Goal: Task Accomplishment & Management: Complete application form

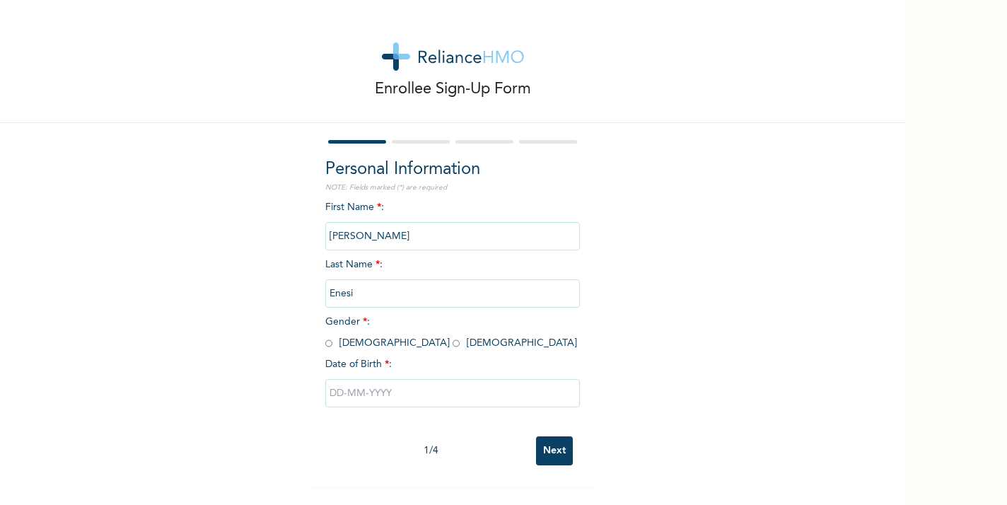
click at [453, 342] on input "radio" at bounding box center [456, 343] width 7 height 13
radio input "true"
click at [373, 393] on input "text" at bounding box center [452, 393] width 255 height 28
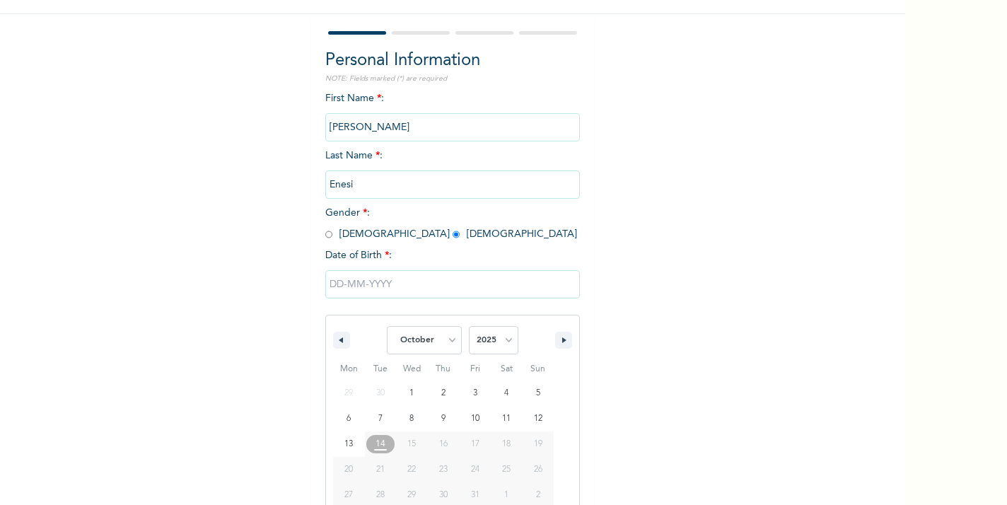
scroll to position [127, 0]
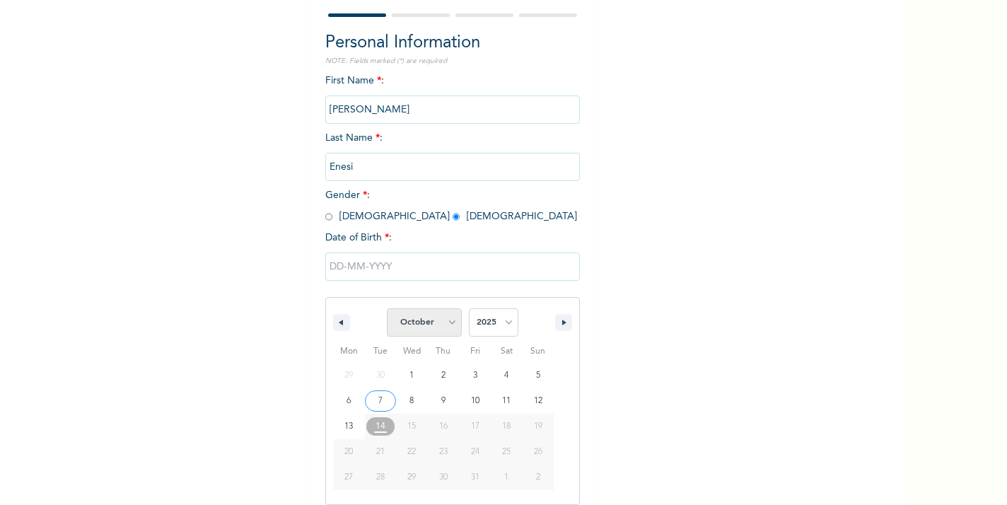
click at [419, 328] on select "January February March April May June July August September October November De…" at bounding box center [424, 322] width 75 height 28
select select "4"
click at [388, 308] on select "January February March April May June July August September October November De…" at bounding box center [424, 322] width 75 height 28
type input "[DATE]"
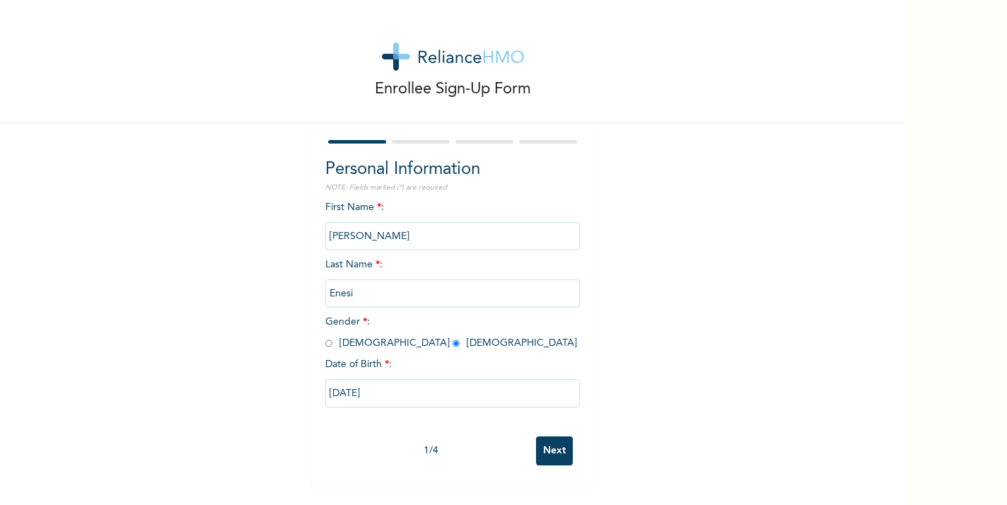
scroll to position [0, 0]
click at [418, 398] on input "[DATE]" at bounding box center [452, 393] width 255 height 28
select select "4"
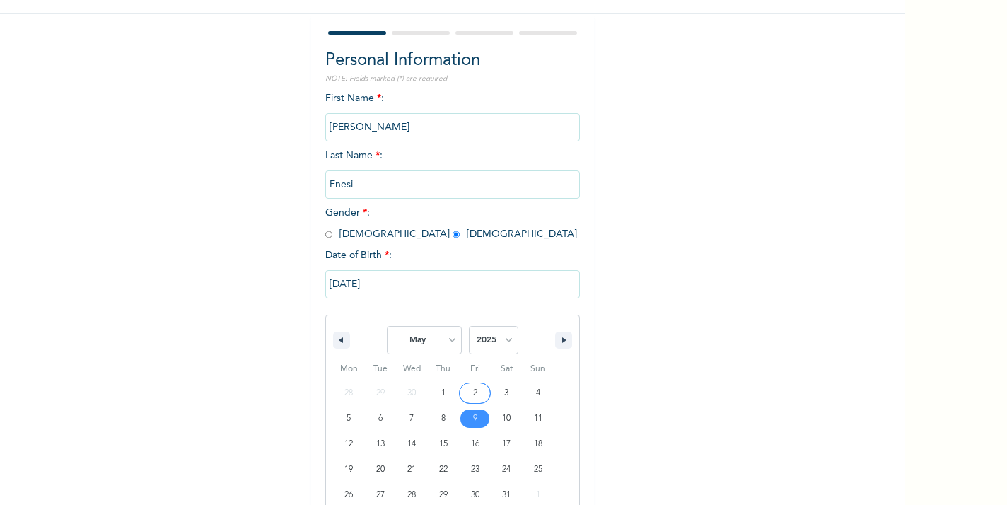
scroll to position [127, 0]
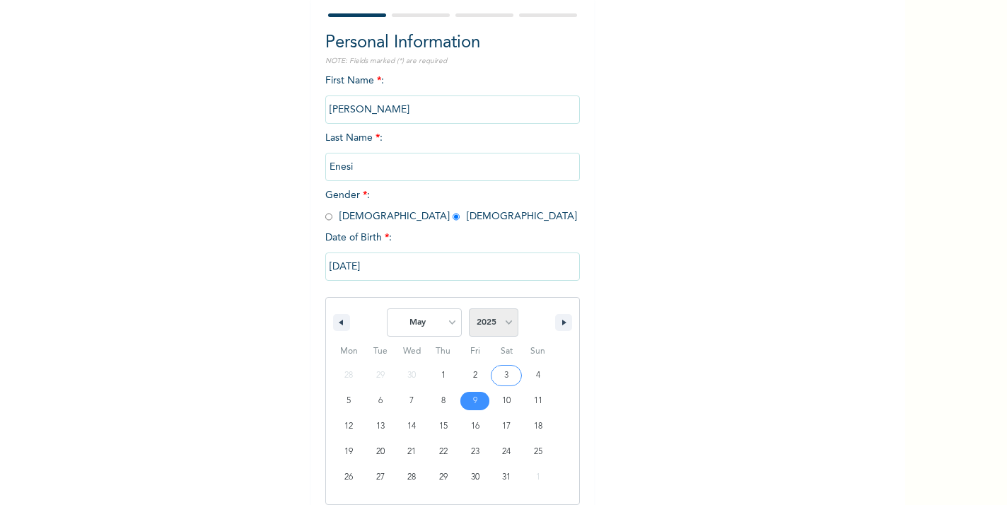
click at [506, 318] on select "2025 2024 2023 2022 2021 2020 2019 2018 2017 2016 2015 2014 2013 2012 2011 2010…" at bounding box center [494, 322] width 50 height 28
select select "1993"
click at [469, 308] on select "2025 2024 2023 2022 2021 2020 2019 2018 2017 2016 2015 2014 2013 2012 2011 2010…" at bounding box center [494, 322] width 50 height 28
type input "[DATE]"
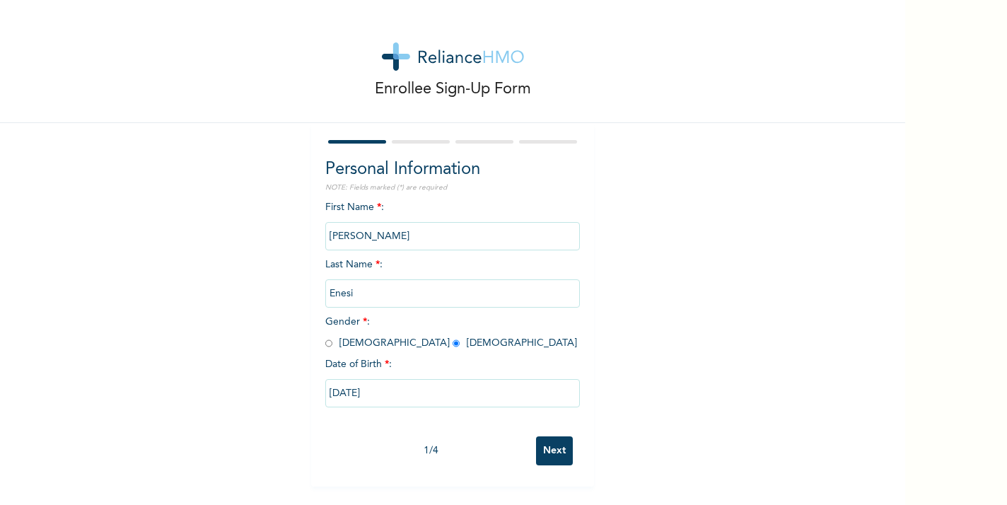
scroll to position [0, 0]
click at [549, 448] on input "Next" at bounding box center [554, 450] width 37 height 29
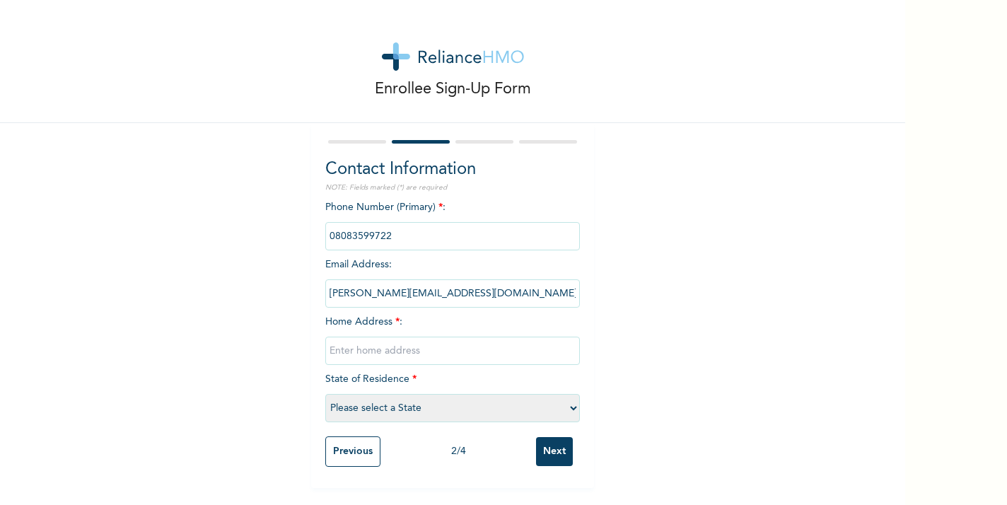
click at [368, 242] on input "phone" at bounding box center [452, 236] width 255 height 28
click at [373, 282] on input "[PERSON_NAME][EMAIL_ADDRESS][DOMAIN_NAME]" at bounding box center [452, 293] width 255 height 28
click at [377, 351] on input "text" at bounding box center [452, 351] width 255 height 28
click at [419, 351] on input "19, Unity cres" at bounding box center [452, 351] width 255 height 28
type input "[STREET_ADDRESS]."
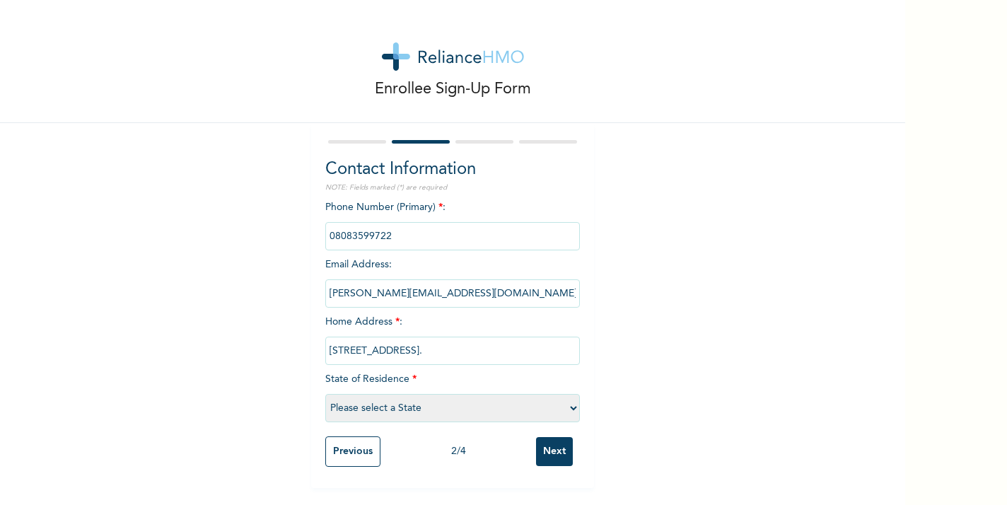
click at [394, 403] on select "Please select a State [PERSON_NAME] (FCT) [PERSON_NAME] Ibom [GEOGRAPHIC_DATA] …" at bounding box center [452, 408] width 255 height 28
select select "25"
click at [325, 394] on select "Please select a State [PERSON_NAME] (FCT) [PERSON_NAME] Ibom [GEOGRAPHIC_DATA] …" at bounding box center [452, 408] width 255 height 28
click at [564, 453] on input "Next" at bounding box center [554, 451] width 37 height 29
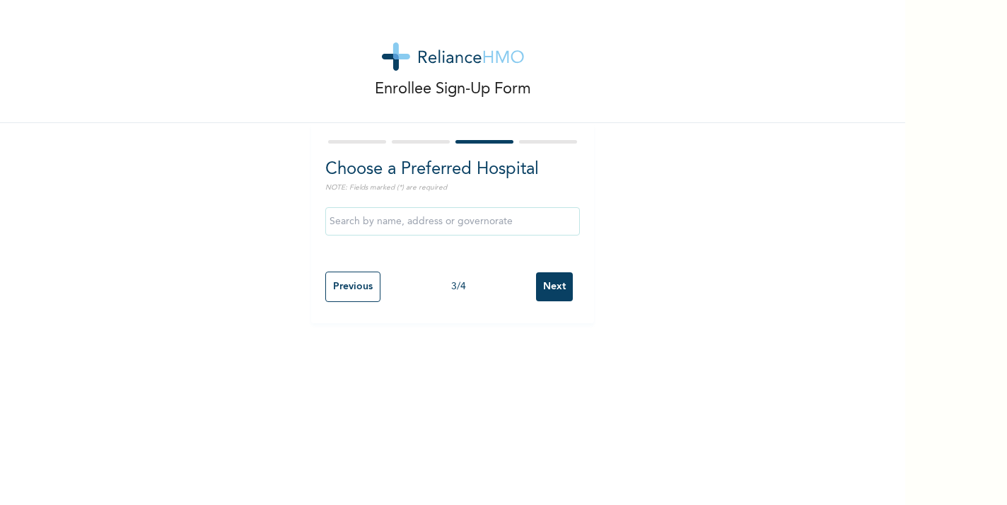
click at [436, 232] on input "text" at bounding box center [452, 221] width 255 height 28
type input "[GEOGRAPHIC_DATA]"
click at [559, 286] on input "Next" at bounding box center [554, 286] width 37 height 29
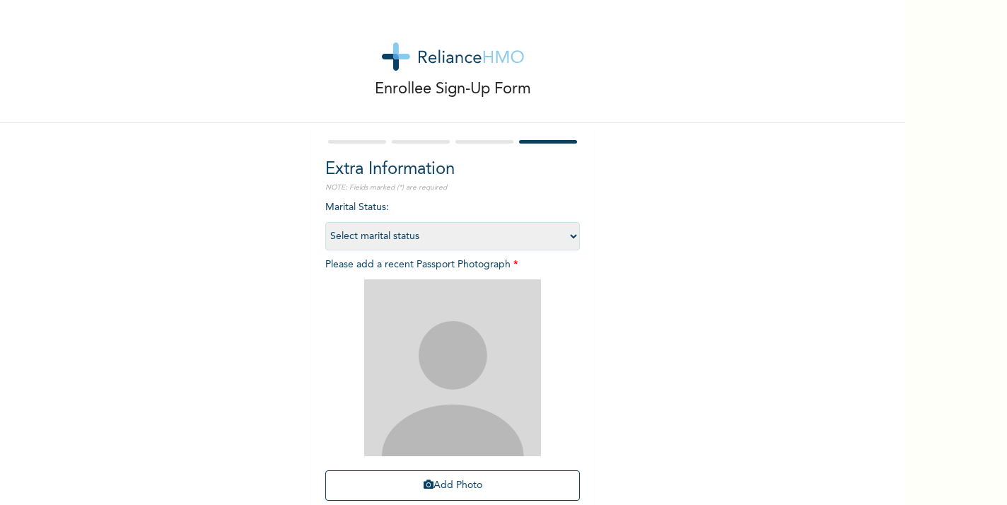
click at [443, 228] on select "Select marital status [DEMOGRAPHIC_DATA] Married [DEMOGRAPHIC_DATA] Widow/[DEMO…" at bounding box center [452, 236] width 255 height 28
click at [325, 222] on select "Select marital status [DEMOGRAPHIC_DATA] Married [DEMOGRAPHIC_DATA] Widow/[DEMO…" at bounding box center [452, 236] width 255 height 28
click at [399, 240] on select "Select marital status [DEMOGRAPHIC_DATA] Married [DEMOGRAPHIC_DATA] Widow/[DEMO…" at bounding box center [452, 236] width 255 height 28
select select "1"
click at [325, 222] on select "Select marital status [DEMOGRAPHIC_DATA] Married [DEMOGRAPHIC_DATA] Widow/[DEMO…" at bounding box center [452, 236] width 255 height 28
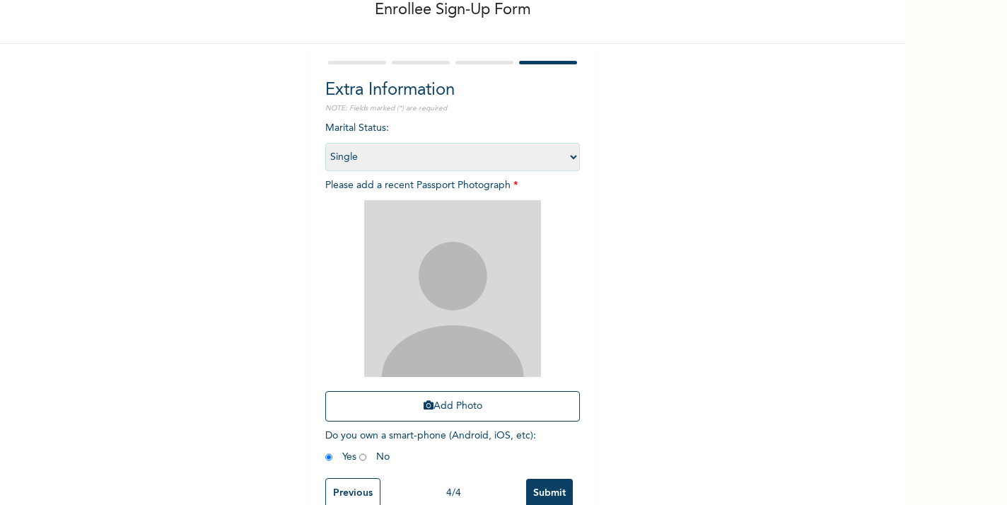
scroll to position [105, 0]
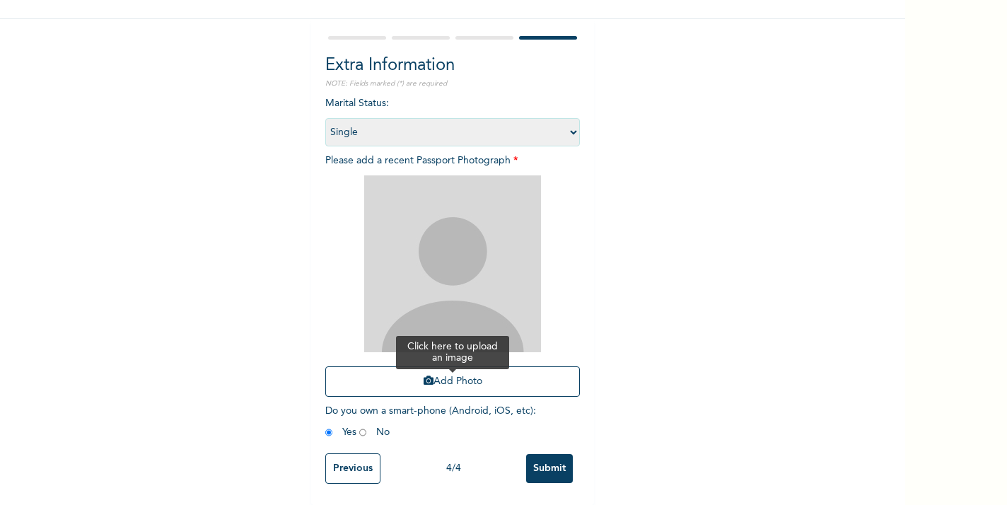
click at [446, 379] on button "Add Photo" at bounding box center [452, 381] width 255 height 30
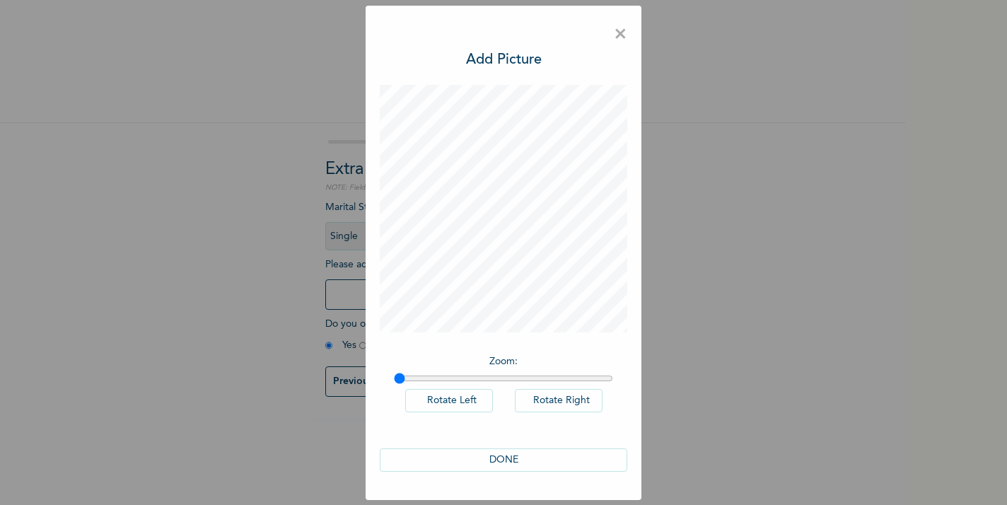
scroll to position [0, 0]
click at [511, 459] on button "DONE" at bounding box center [504, 459] width 248 height 23
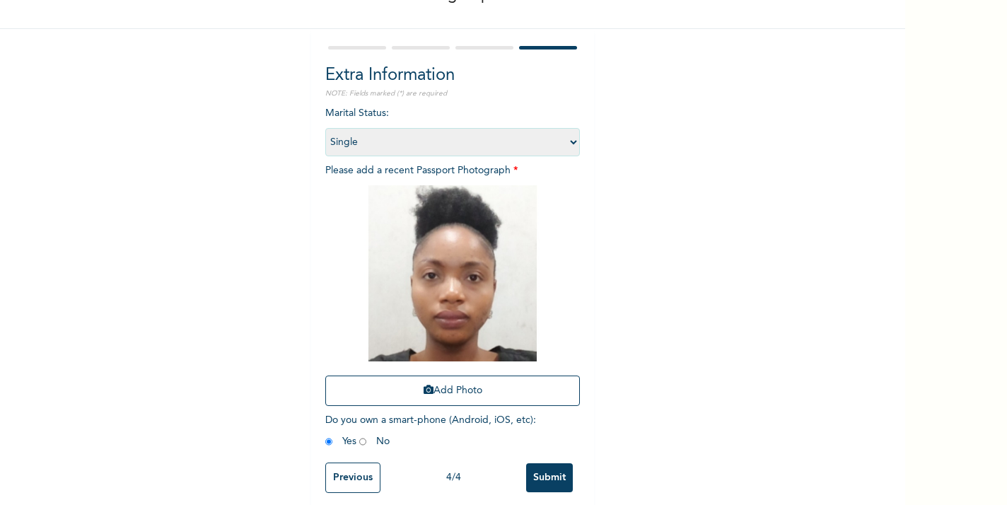
scroll to position [105, 0]
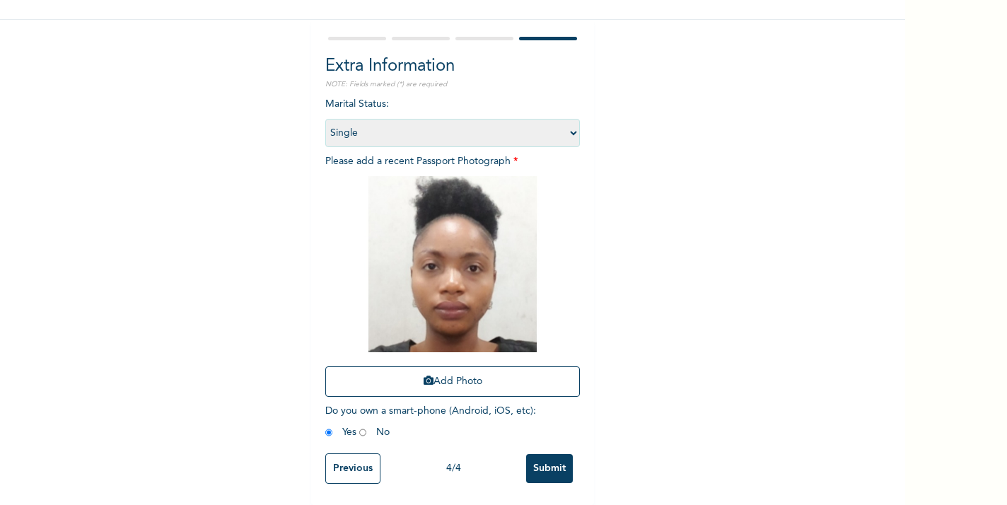
click at [561, 466] on input "Submit" at bounding box center [549, 468] width 47 height 29
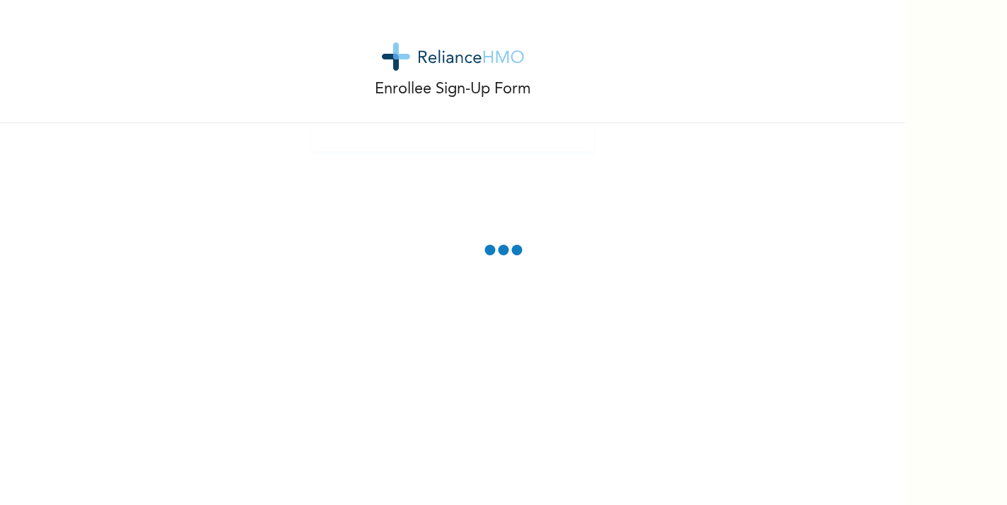
scroll to position [0, 0]
